Goal: Task Accomplishment & Management: Complete application form

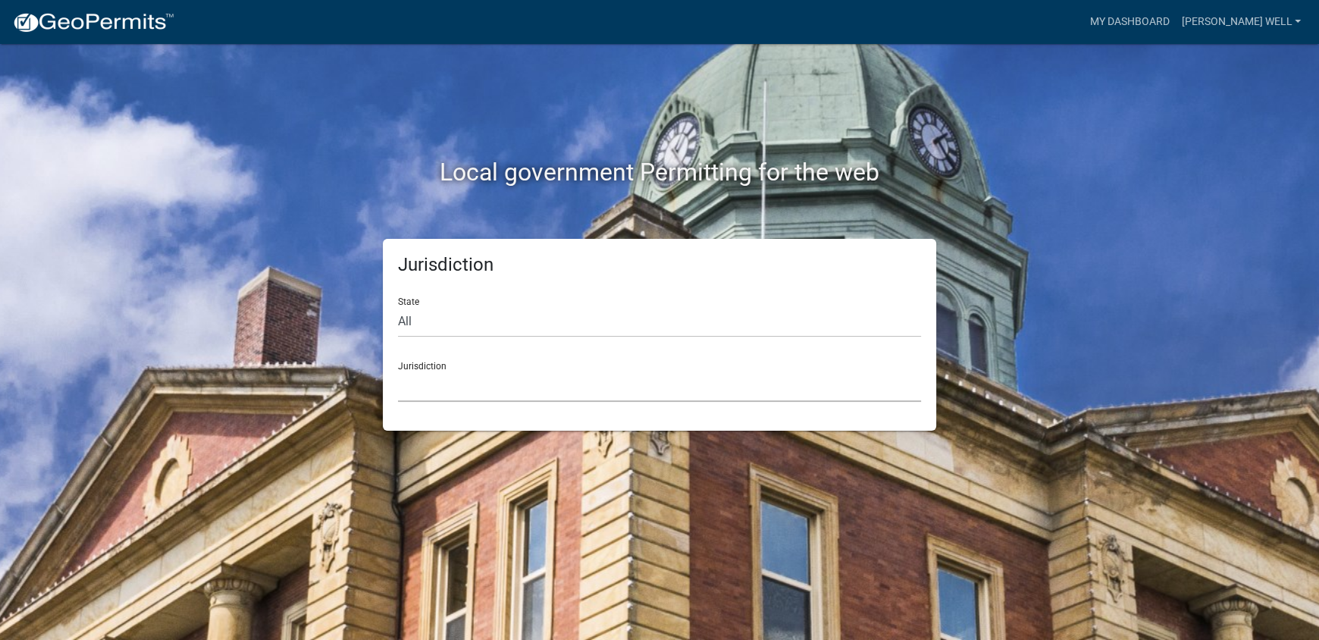
drag, startPoint x: 829, startPoint y: 395, endPoint x: 840, endPoint y: 401, distance: 12.2
click at [829, 395] on select "[GEOGRAPHIC_DATA], [US_STATE] [GEOGRAPHIC_DATA], [US_STATE][PERSON_NAME][GEOGRA…" at bounding box center [659, 386] width 523 height 31
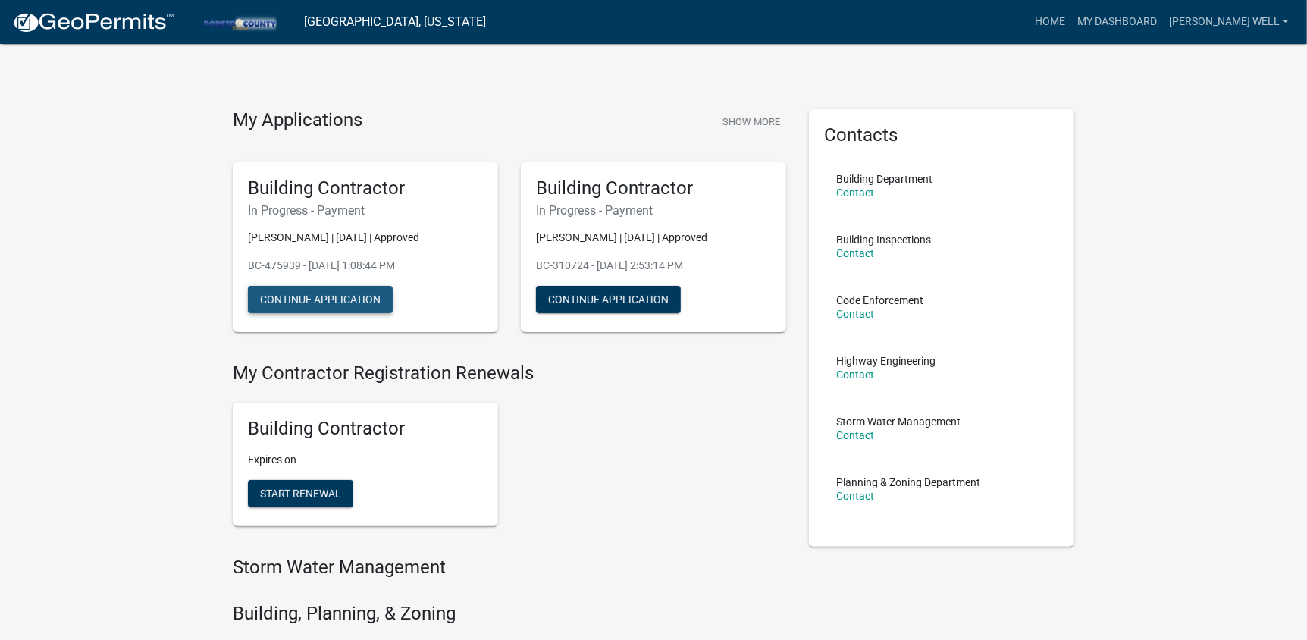
click at [328, 302] on button "Continue Application" at bounding box center [320, 299] width 145 height 27
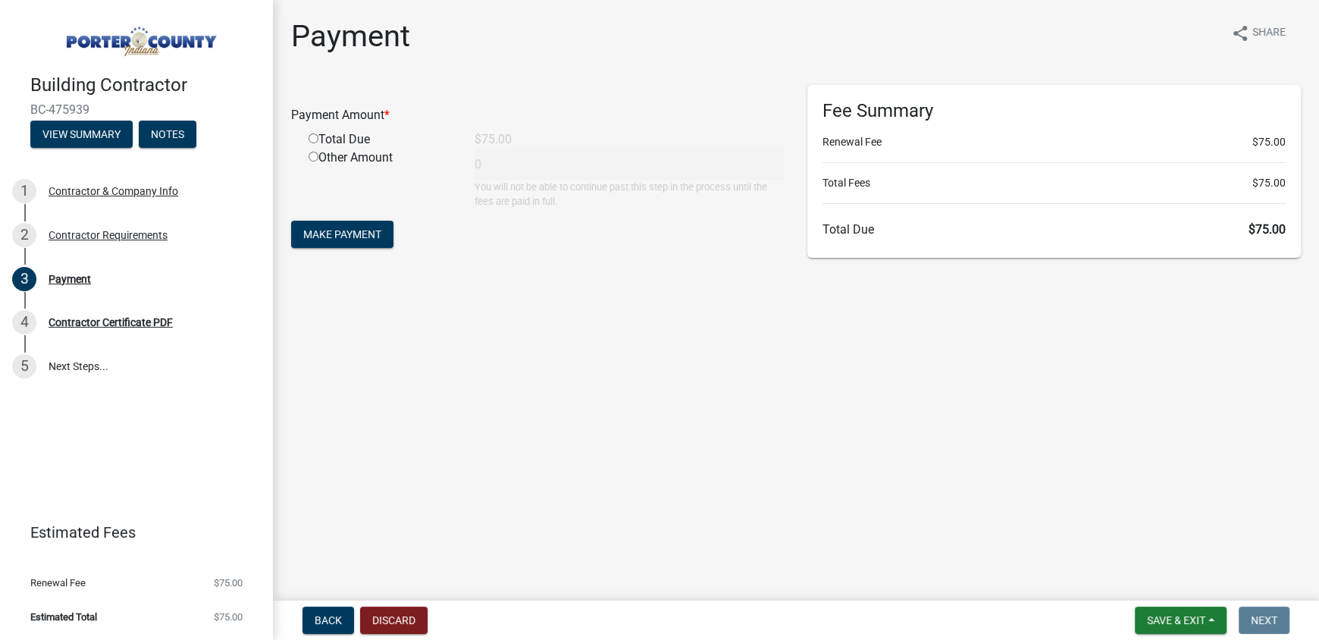
click at [312, 134] on input "radio" at bounding box center [314, 138] width 10 height 10
radio input "true"
type input "75"
click at [330, 232] on span "Make Payment" at bounding box center [342, 234] width 78 height 12
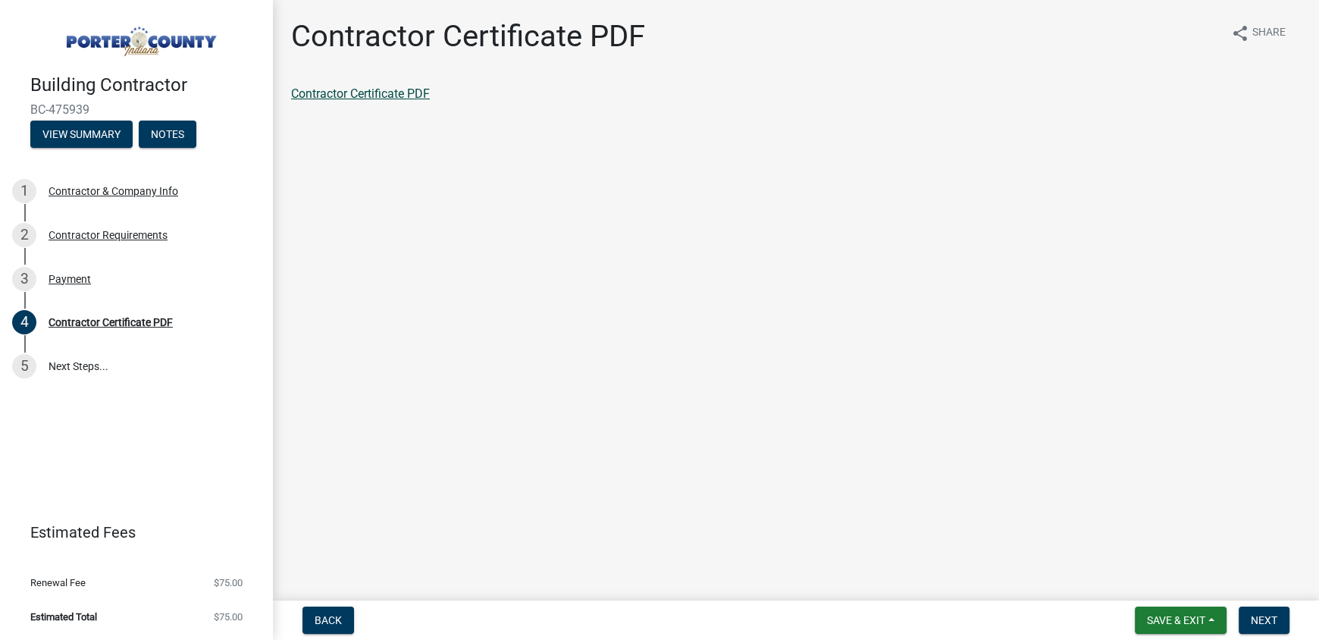
click at [351, 98] on link "Contractor Certificate PDF" at bounding box center [360, 93] width 139 height 14
